Goal: Task Accomplishment & Management: Use online tool/utility

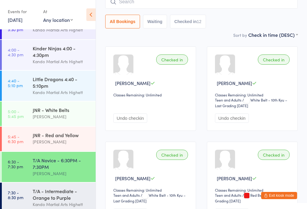
scroll to position [73, 0]
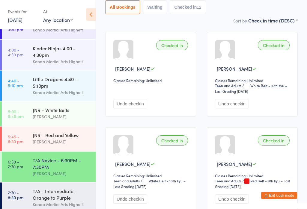
click at [75, 190] on div "T/A - Intermediate - Orange to Purple Kando Martial Arts Highett" at bounding box center [64, 198] width 63 height 30
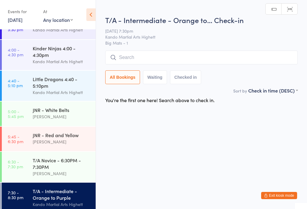
click at [206, 64] on input "search" at bounding box center [201, 58] width 192 height 14
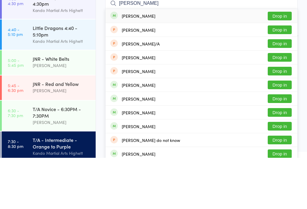
type input "[PERSON_NAME]"
click at [280, 63] on button "Drop in" at bounding box center [279, 67] width 24 height 9
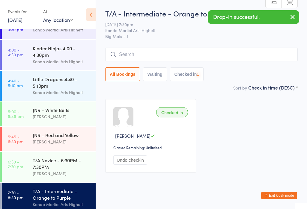
click at [163, 54] on input "search" at bounding box center [201, 55] width 192 height 14
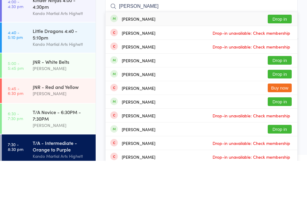
type input "[PERSON_NAME]"
click at [278, 63] on button "Drop in" at bounding box center [279, 67] width 24 height 9
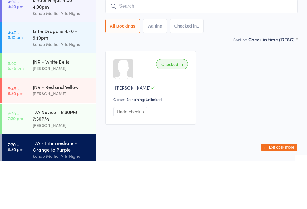
scroll to position [13, 0]
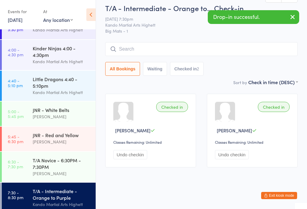
click at [154, 42] on input "search" at bounding box center [201, 49] width 192 height 14
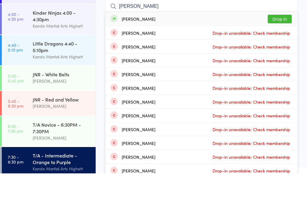
type input "[PERSON_NAME]"
click at [279, 50] on button "Drop in" at bounding box center [279, 54] width 24 height 9
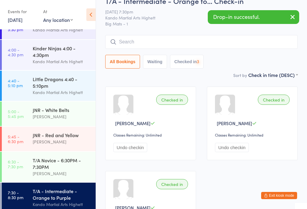
click at [155, 36] on input "search" at bounding box center [201, 42] width 192 height 14
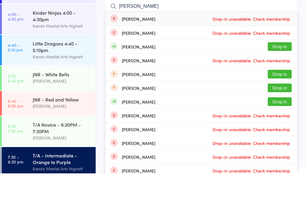
type input "[PERSON_NAME]"
click at [278, 78] on button "Drop in" at bounding box center [279, 82] width 24 height 9
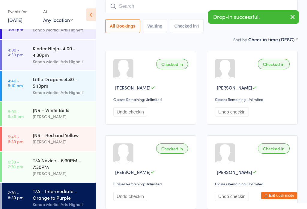
click at [176, 12] on input "search" at bounding box center [201, 6] width 192 height 14
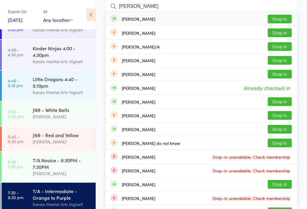
type input "[PERSON_NAME]"
click at [276, 23] on button "Drop in" at bounding box center [279, 19] width 24 height 9
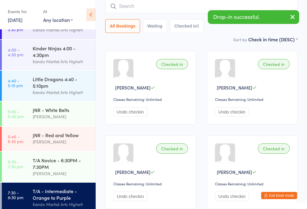
click at [157, 8] on input "search" at bounding box center [201, 6] width 192 height 14
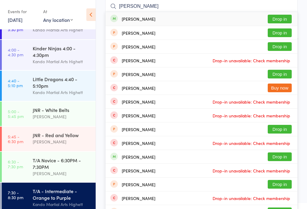
type input "[PERSON_NAME]"
click at [278, 19] on button "Drop in" at bounding box center [279, 19] width 24 height 9
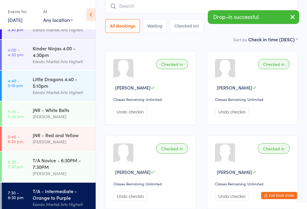
click at [157, 10] on input "search" at bounding box center [201, 6] width 192 height 14
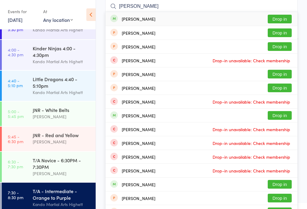
type input "[PERSON_NAME]"
click at [278, 13] on div "[PERSON_NAME] Drop in" at bounding box center [201, 19] width 192 height 14
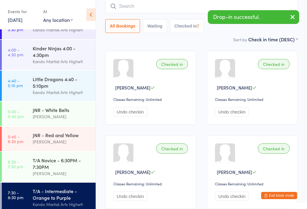
click at [201, 9] on input "search" at bounding box center [201, 6] width 192 height 14
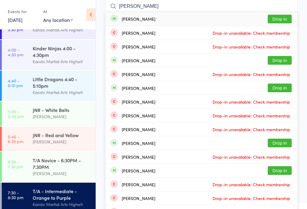
type input "[PERSON_NAME]"
click at [280, 17] on button "Drop in" at bounding box center [279, 19] width 24 height 9
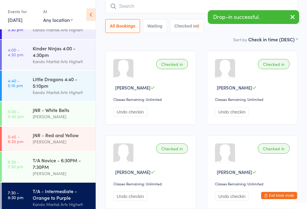
click at [185, 11] on input "search" at bounding box center [201, 6] width 192 height 14
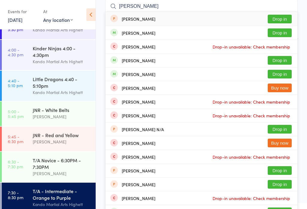
type input "[PERSON_NAME]"
click at [284, 75] on button "Drop in" at bounding box center [279, 74] width 24 height 9
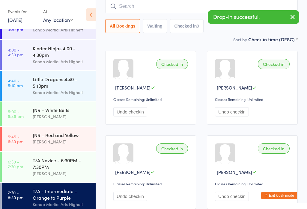
click at [167, 13] on input "search" at bounding box center [201, 6] width 192 height 14
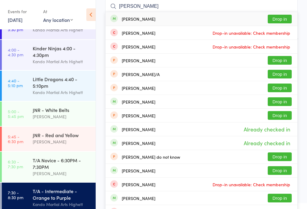
type input "[PERSON_NAME]"
click at [278, 15] on button "Drop in" at bounding box center [279, 19] width 24 height 9
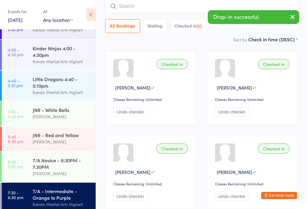
click at [201, 9] on input "search" at bounding box center [201, 6] width 192 height 14
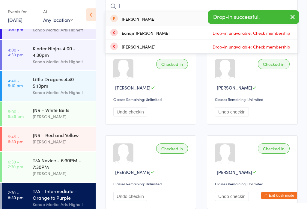
type input "I"
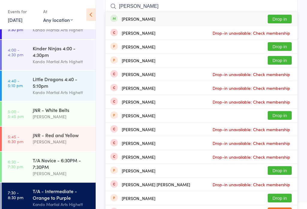
type input "[PERSON_NAME]"
click at [278, 22] on button "Drop in" at bounding box center [279, 19] width 24 height 9
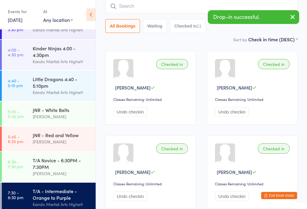
click at [169, 12] on input "search" at bounding box center [201, 6] width 192 height 14
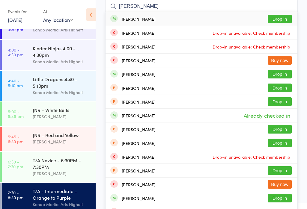
type input "[PERSON_NAME]"
click at [281, 18] on button "Drop in" at bounding box center [279, 19] width 24 height 9
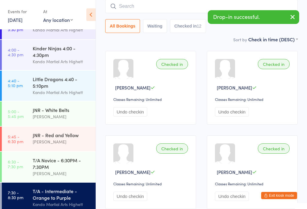
click at [185, 5] on input "search" at bounding box center [201, 6] width 192 height 14
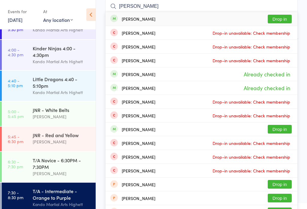
type input "[PERSON_NAME]"
click at [277, 18] on button "Drop in" at bounding box center [279, 19] width 24 height 9
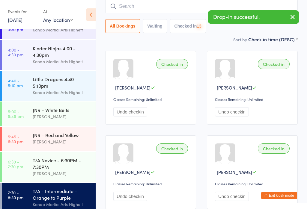
click at [175, 6] on input "search" at bounding box center [201, 6] width 192 height 14
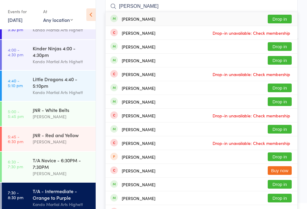
type input "[PERSON_NAME]"
click at [283, 17] on button "Drop in" at bounding box center [279, 19] width 24 height 9
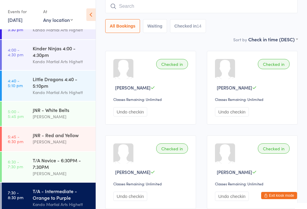
click at [284, 194] on button "Exit kiosk mode" at bounding box center [279, 195] width 36 height 7
